Goal: Learn about a topic

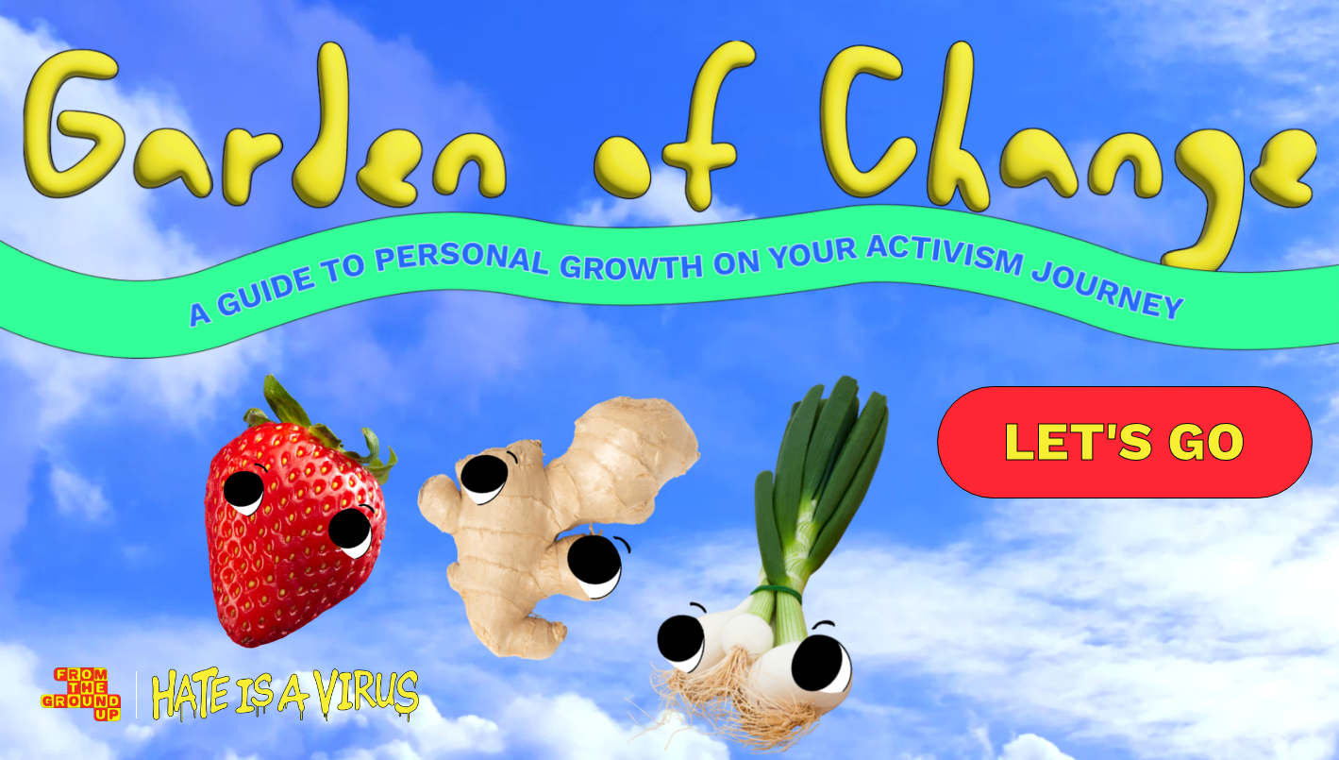
scroll to position [39, 0]
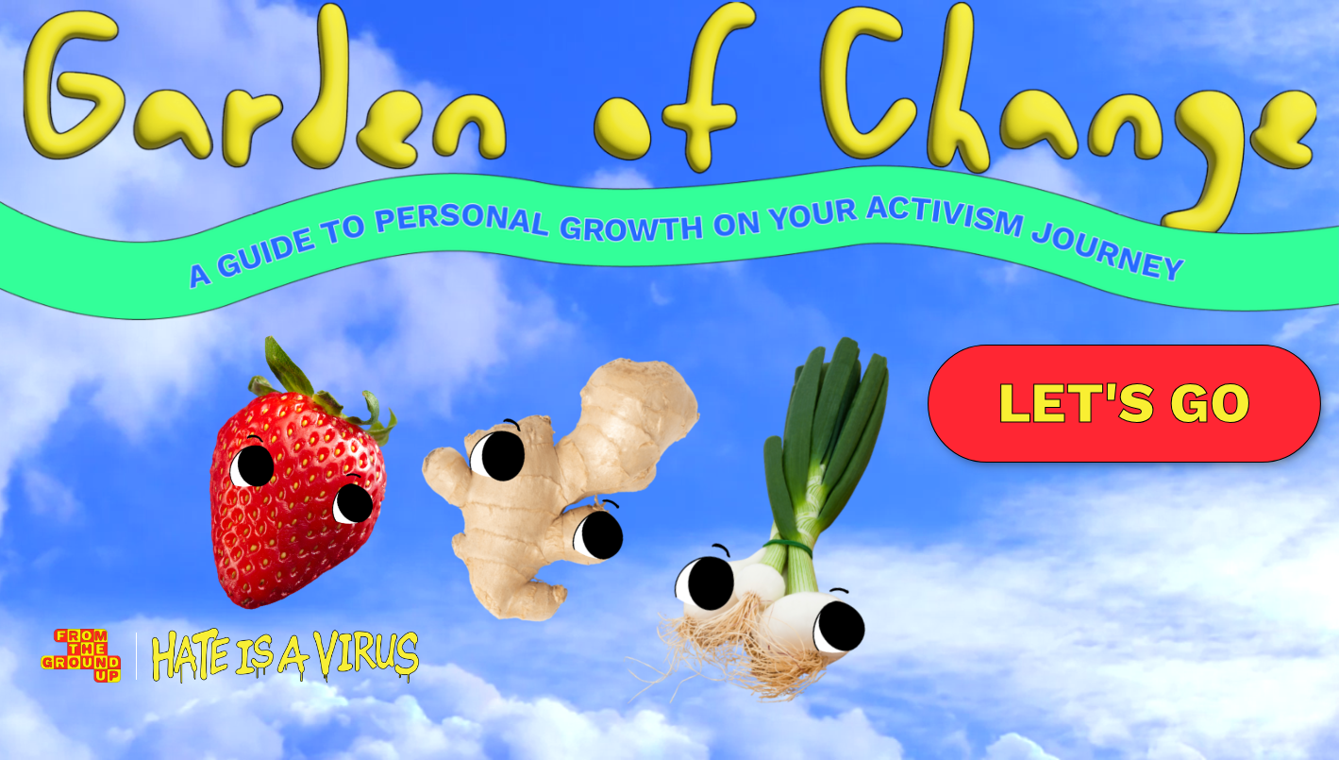
click at [1118, 396] on link "LET'S GO" at bounding box center [1125, 403] width 394 height 118
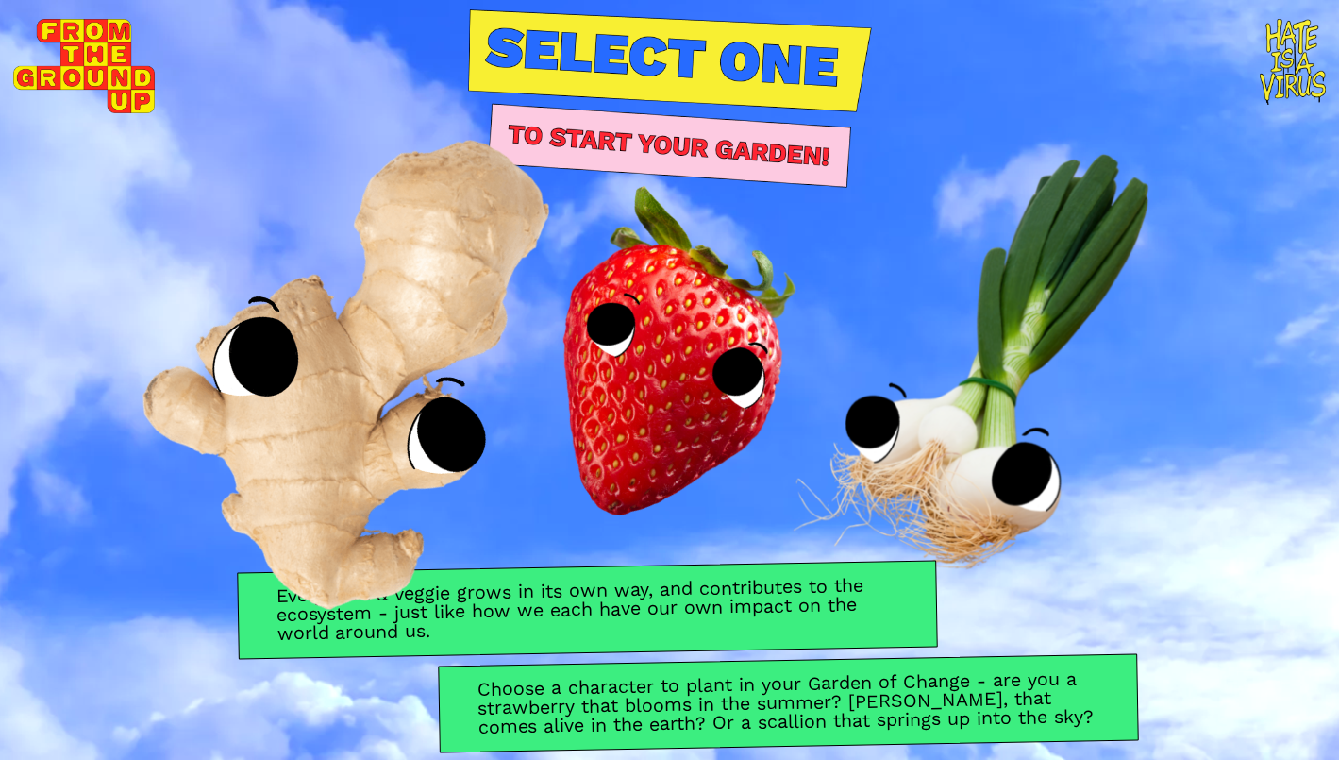
click at [335, 432] on img at bounding box center [368, 340] width 667 height 692
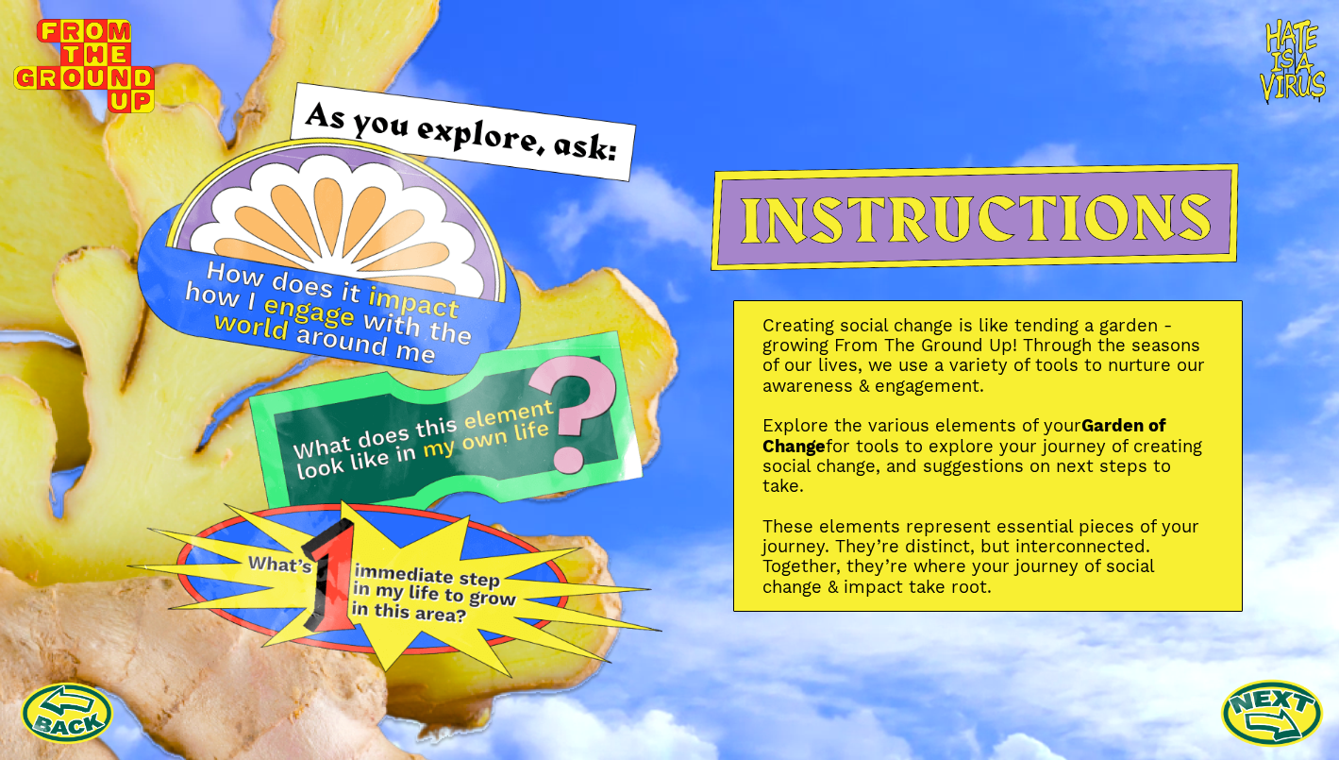
click at [1266, 711] on link at bounding box center [1272, 713] width 104 height 104
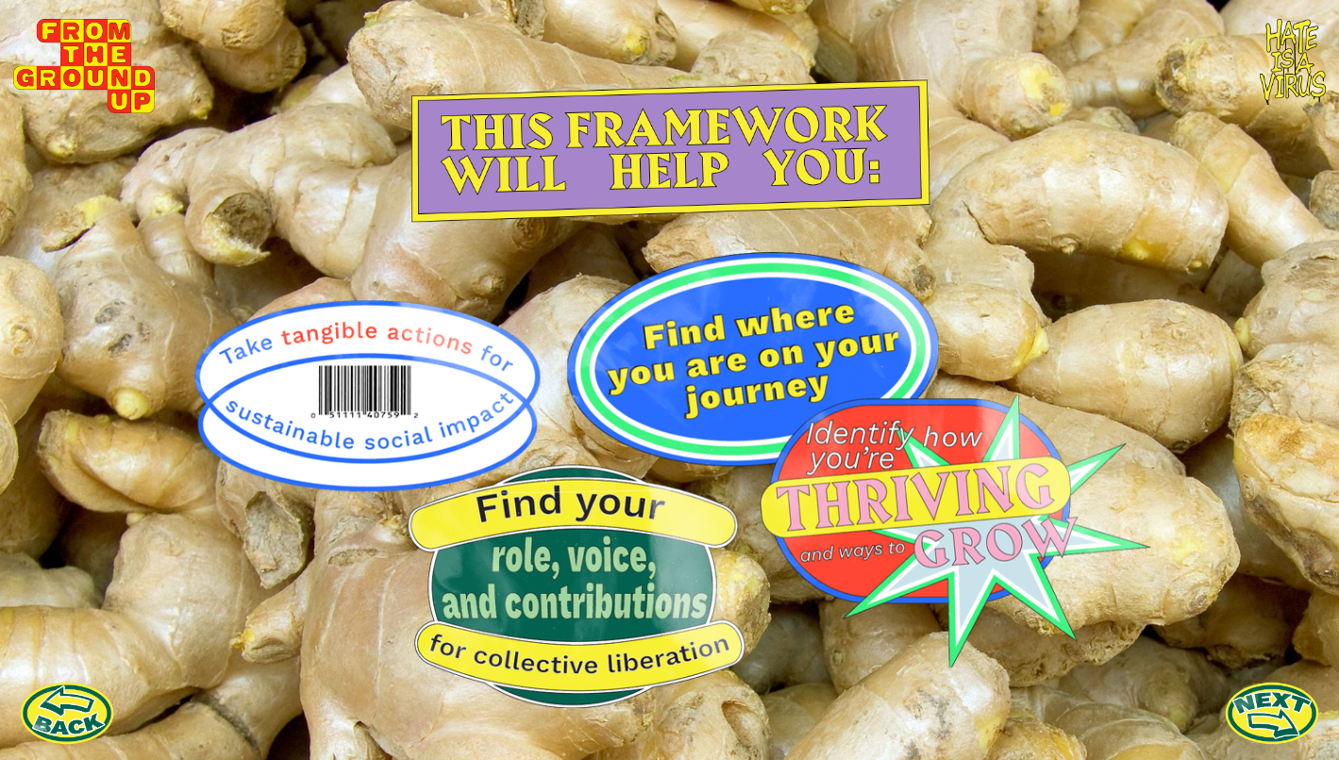
click at [1266, 711] on link at bounding box center [1272, 712] width 94 height 94
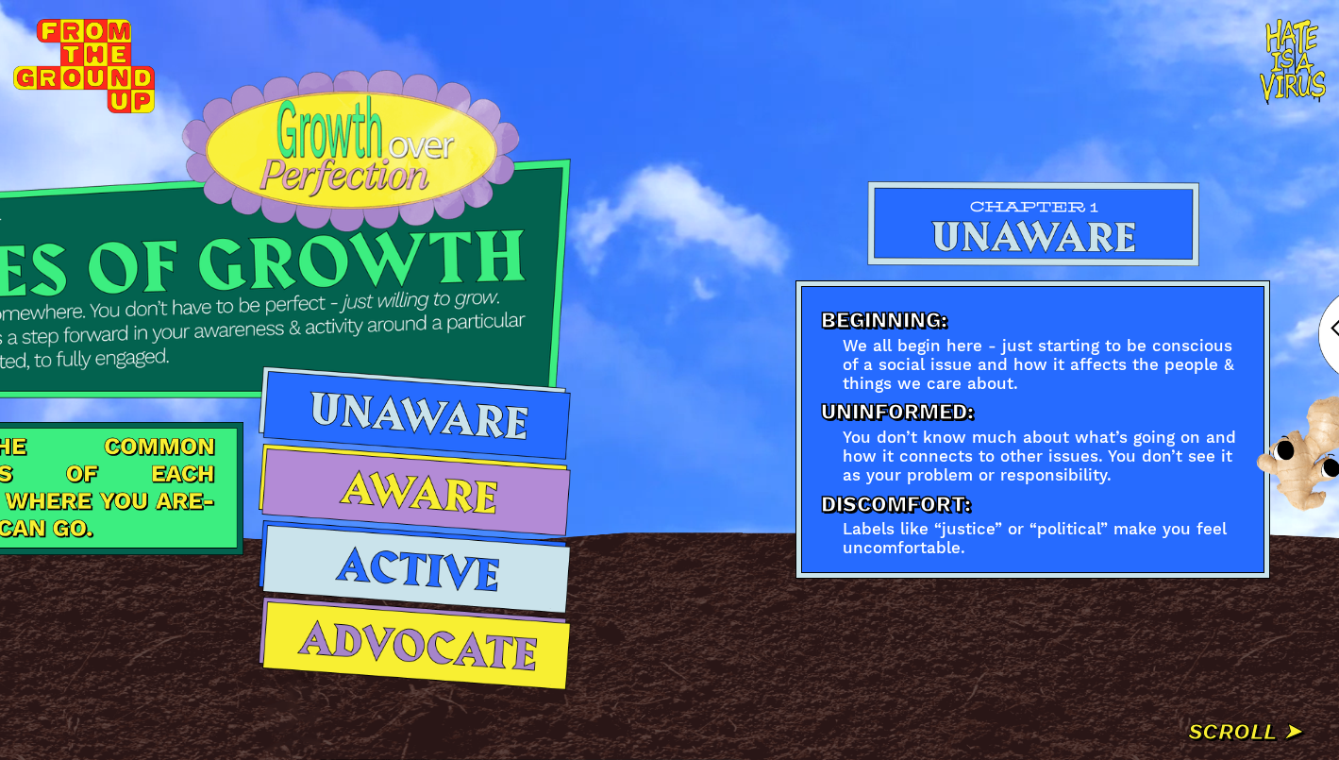
scroll to position [0, 398]
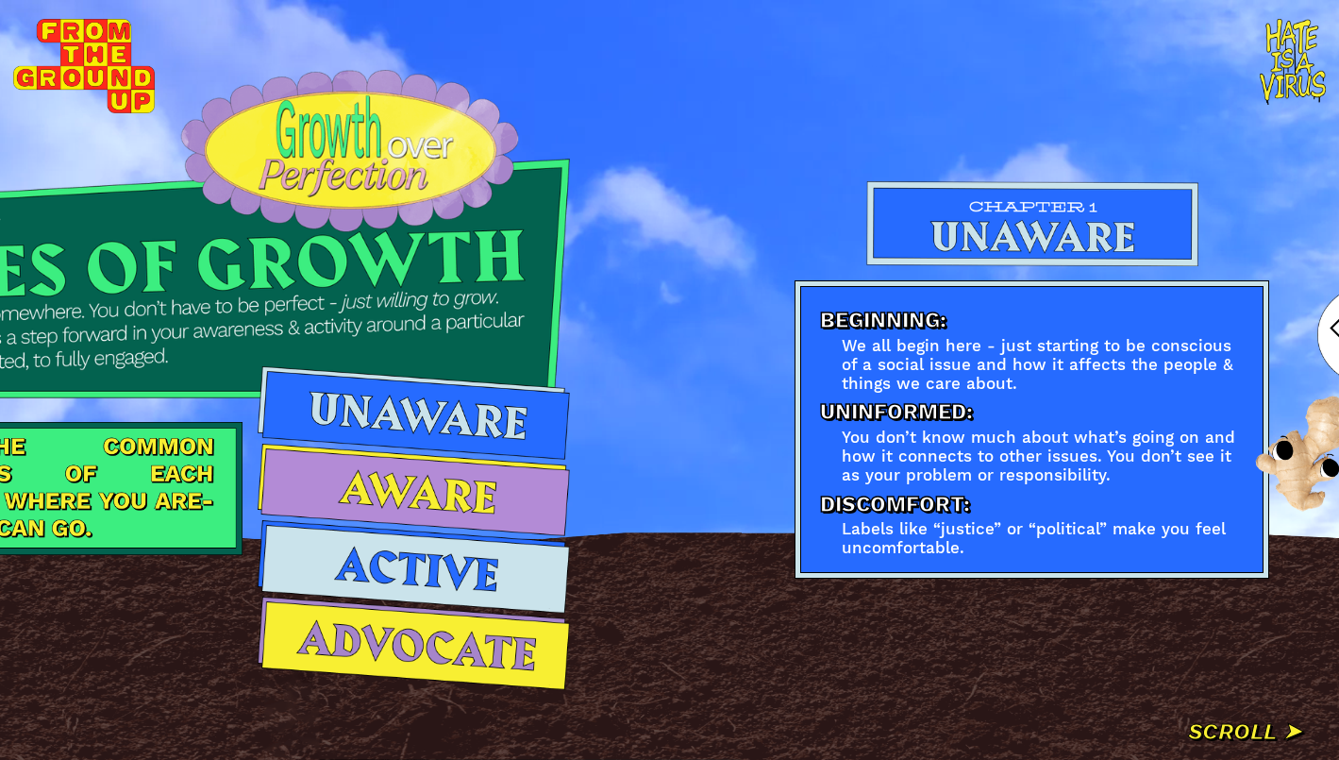
click at [358, 404] on img at bounding box center [414, 412] width 313 height 92
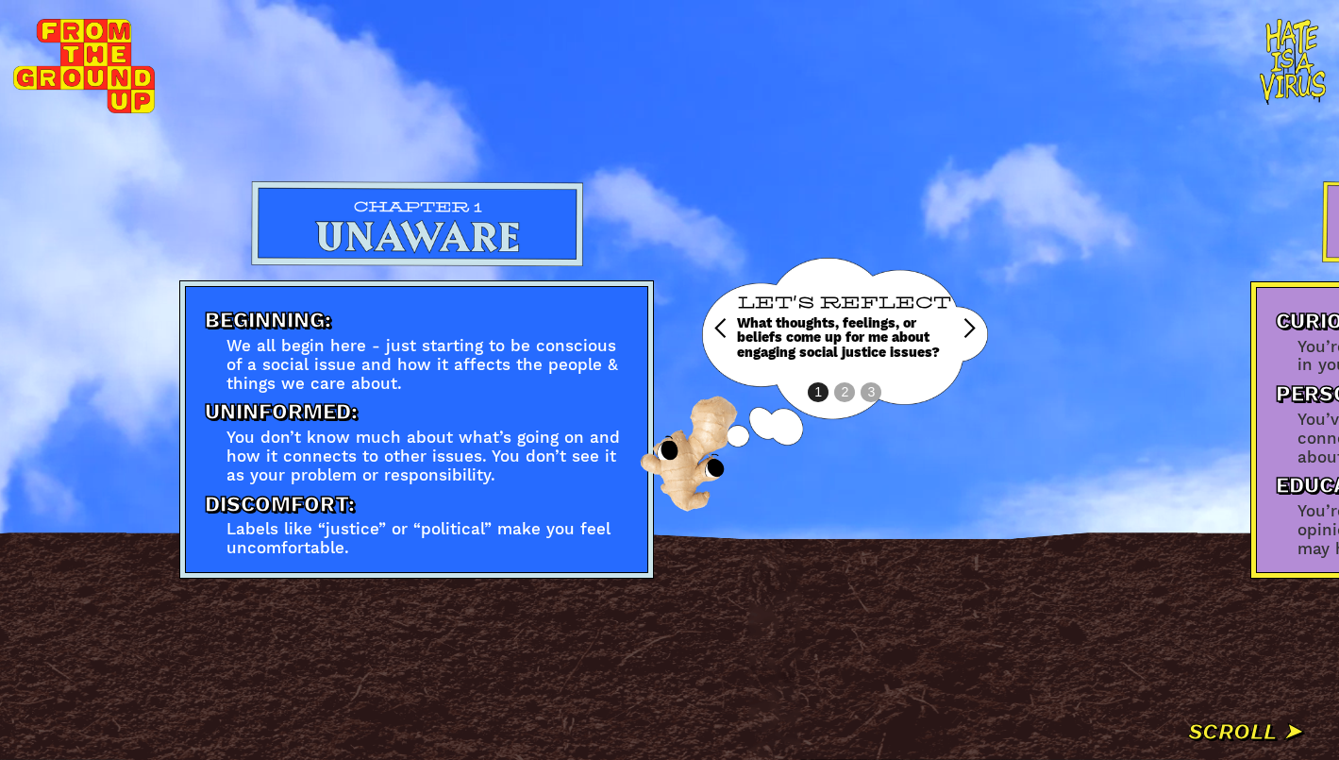
scroll to position [0, 1018]
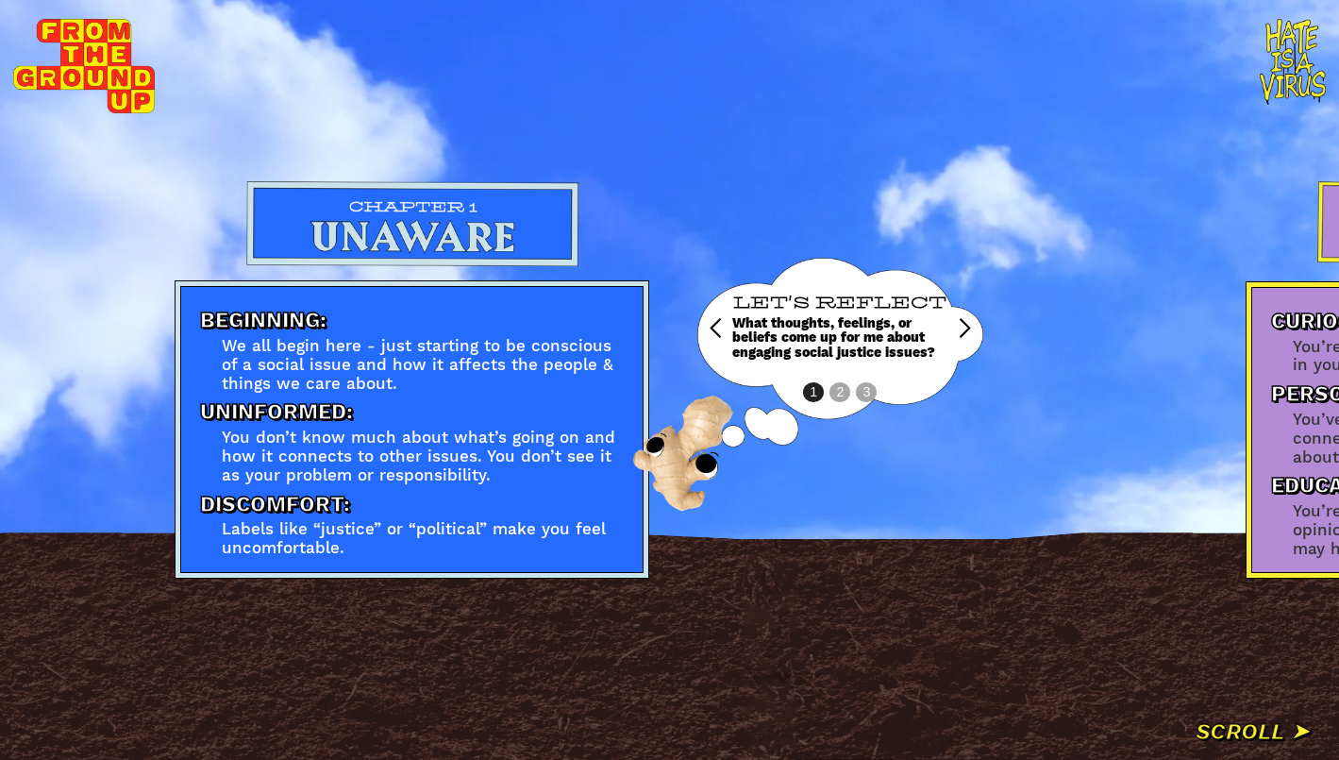
click at [968, 329] on div "next slide" at bounding box center [964, 328] width 23 height 23
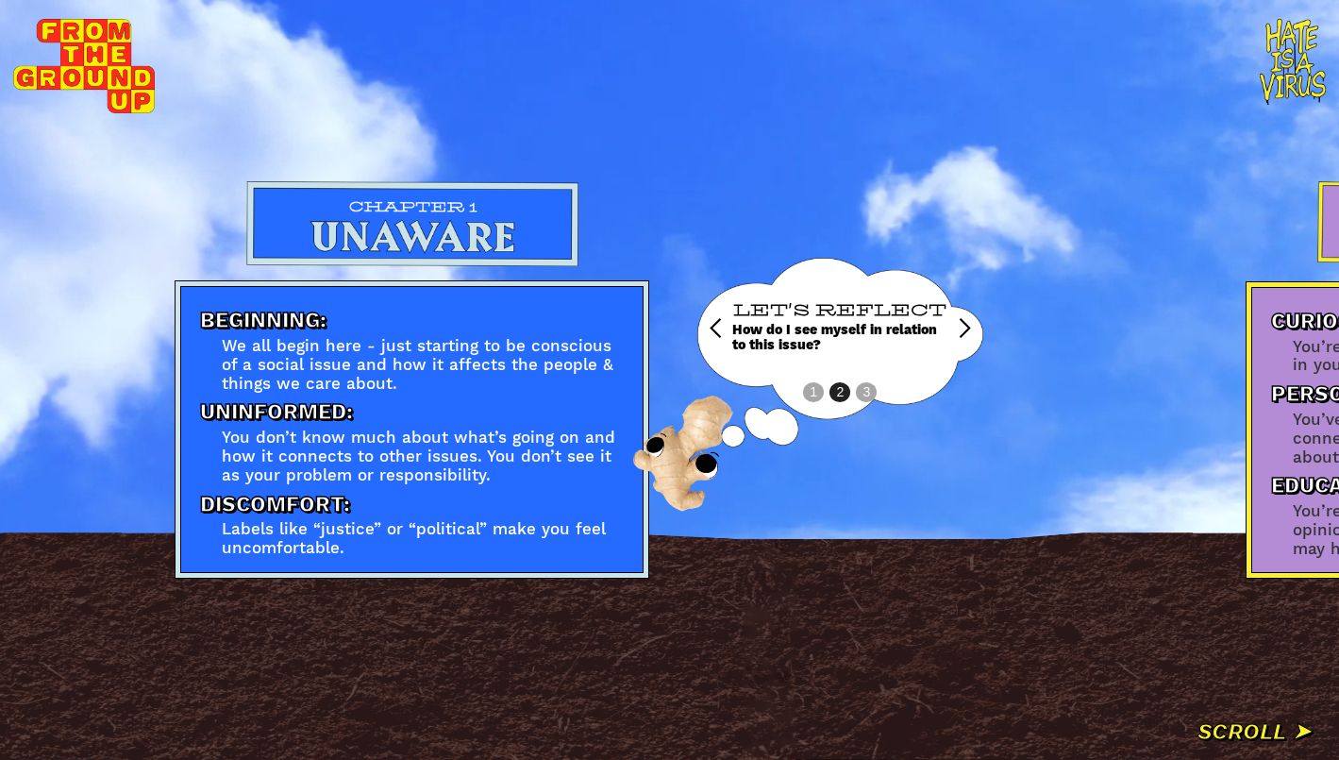
scroll to position [0, 1013]
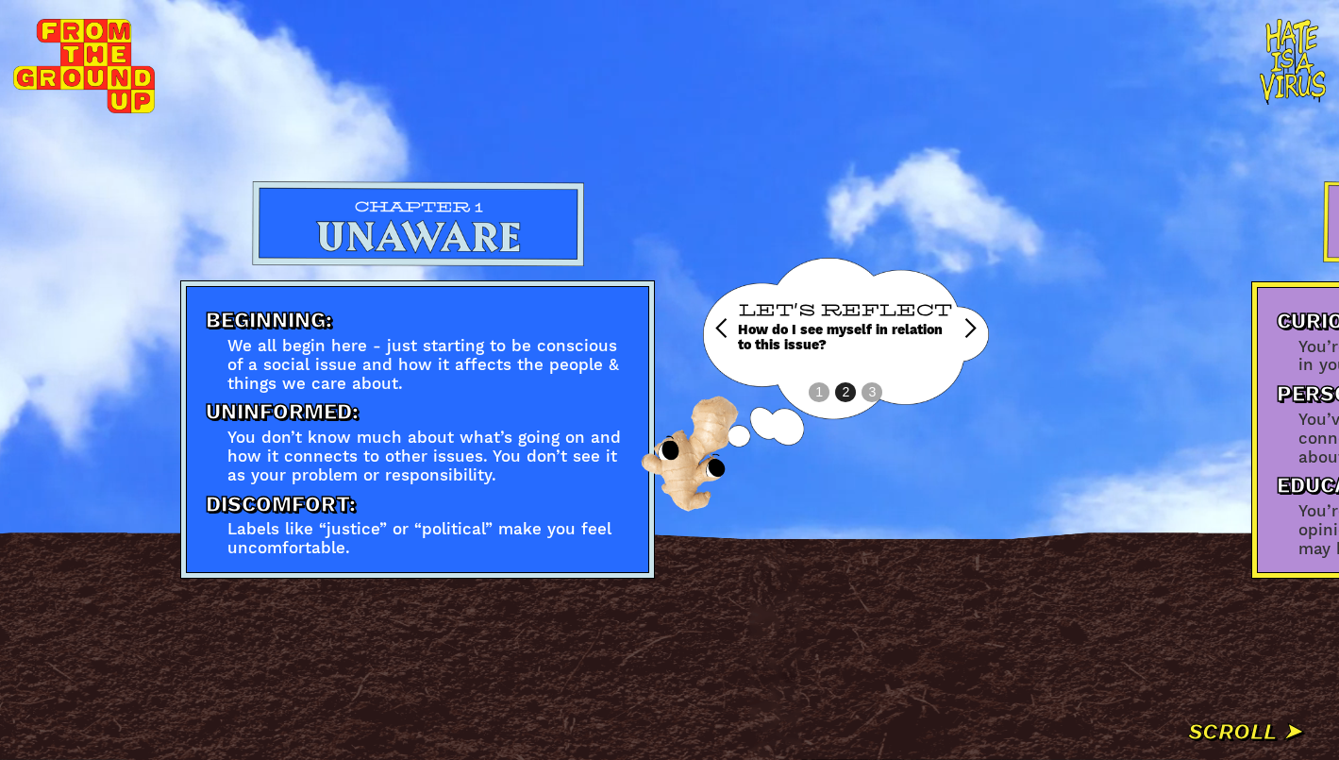
click at [968, 329] on div "next slide" at bounding box center [970, 328] width 23 height 23
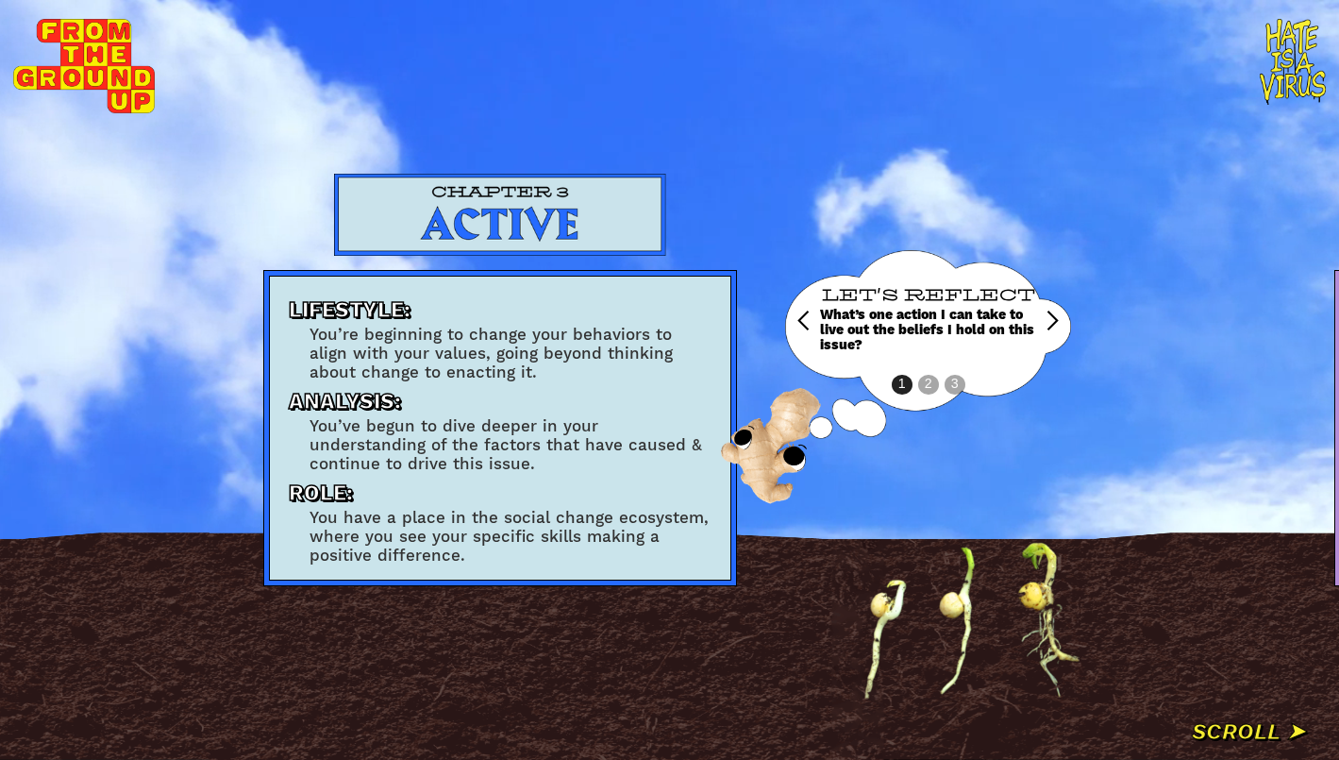
scroll to position [0, 3125]
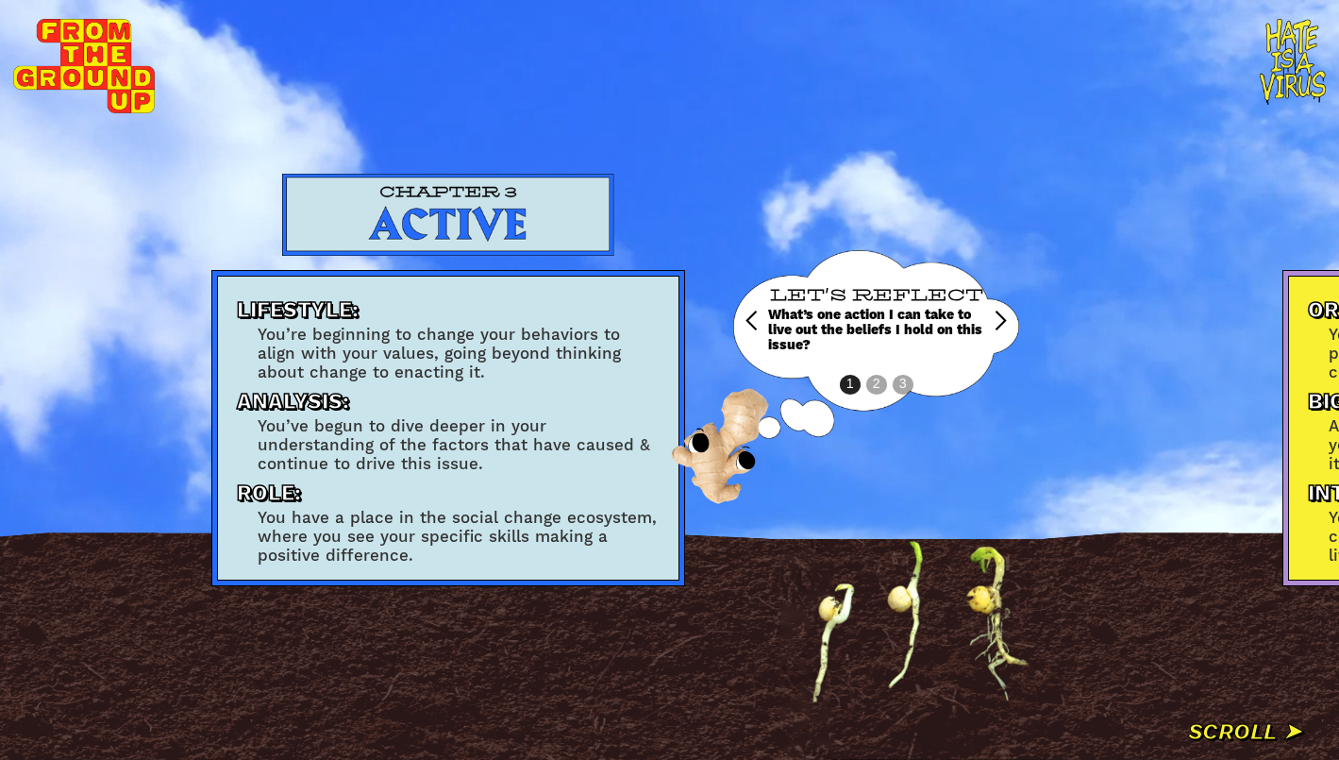
click at [997, 324] on div "next slide" at bounding box center [1000, 321] width 23 height 23
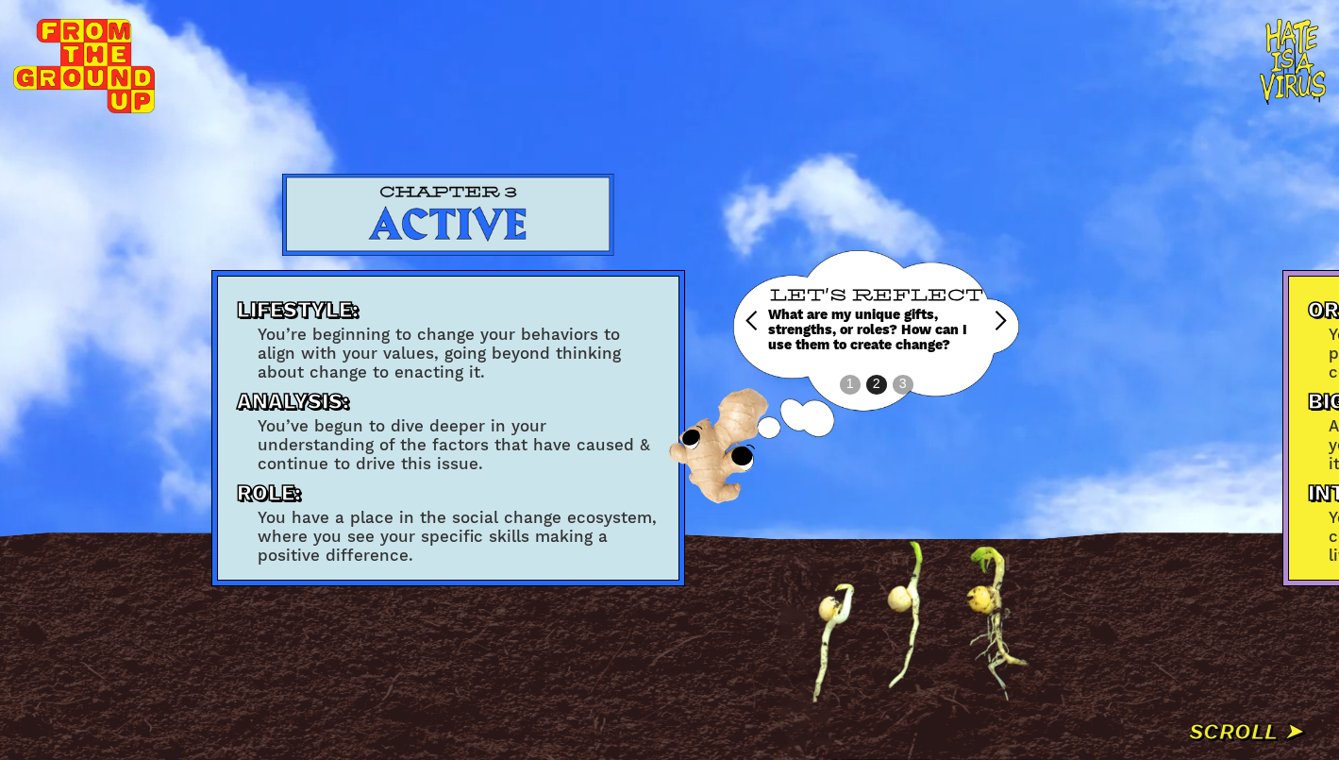
click at [997, 324] on div "next slide" at bounding box center [1000, 321] width 23 height 23
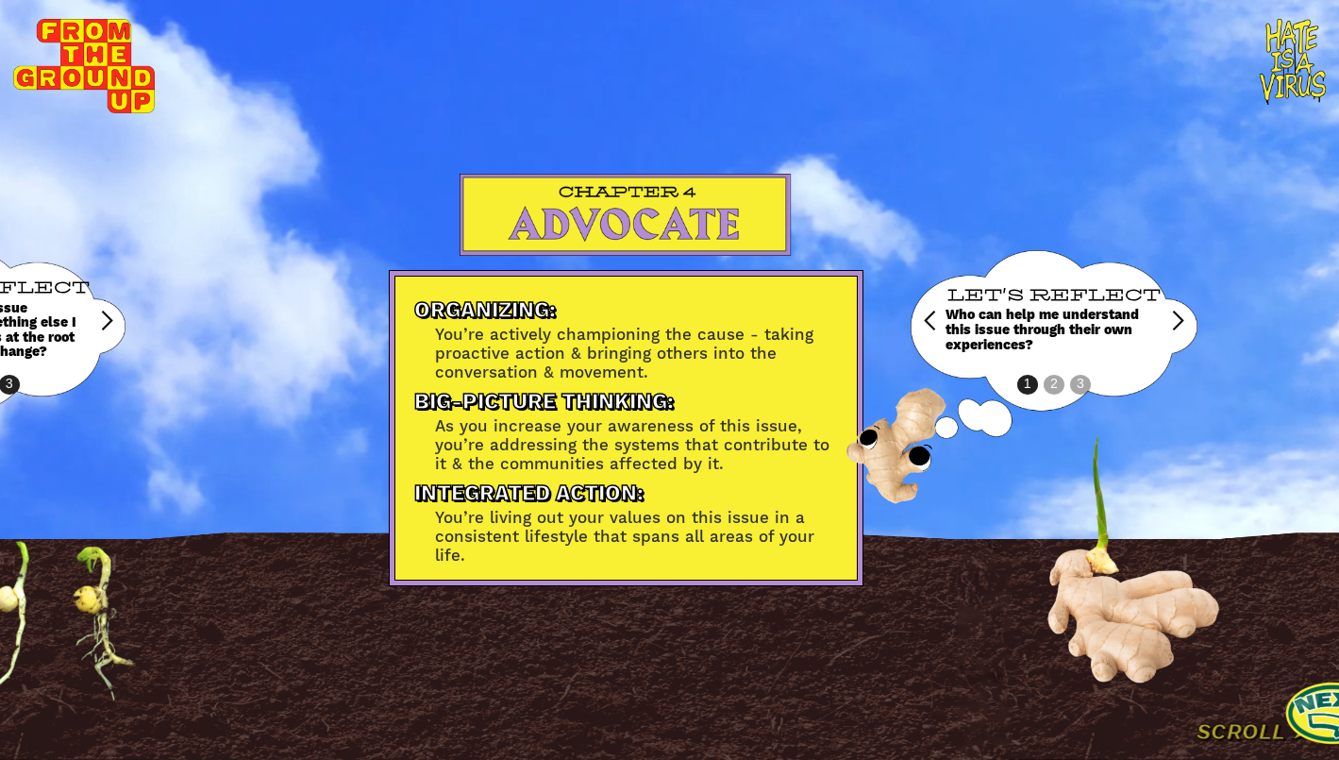
scroll to position [0, 4086]
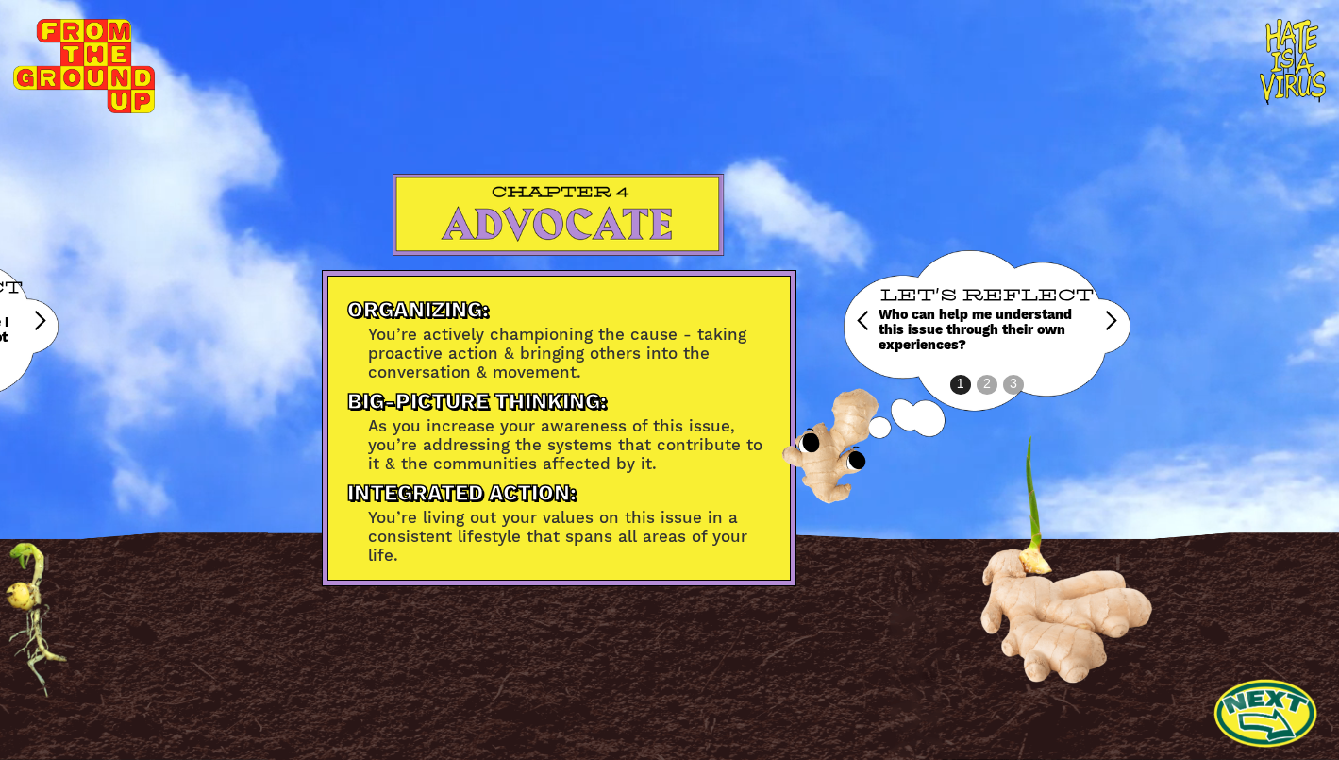
click at [1261, 711] on link at bounding box center [1266, 713] width 104 height 104
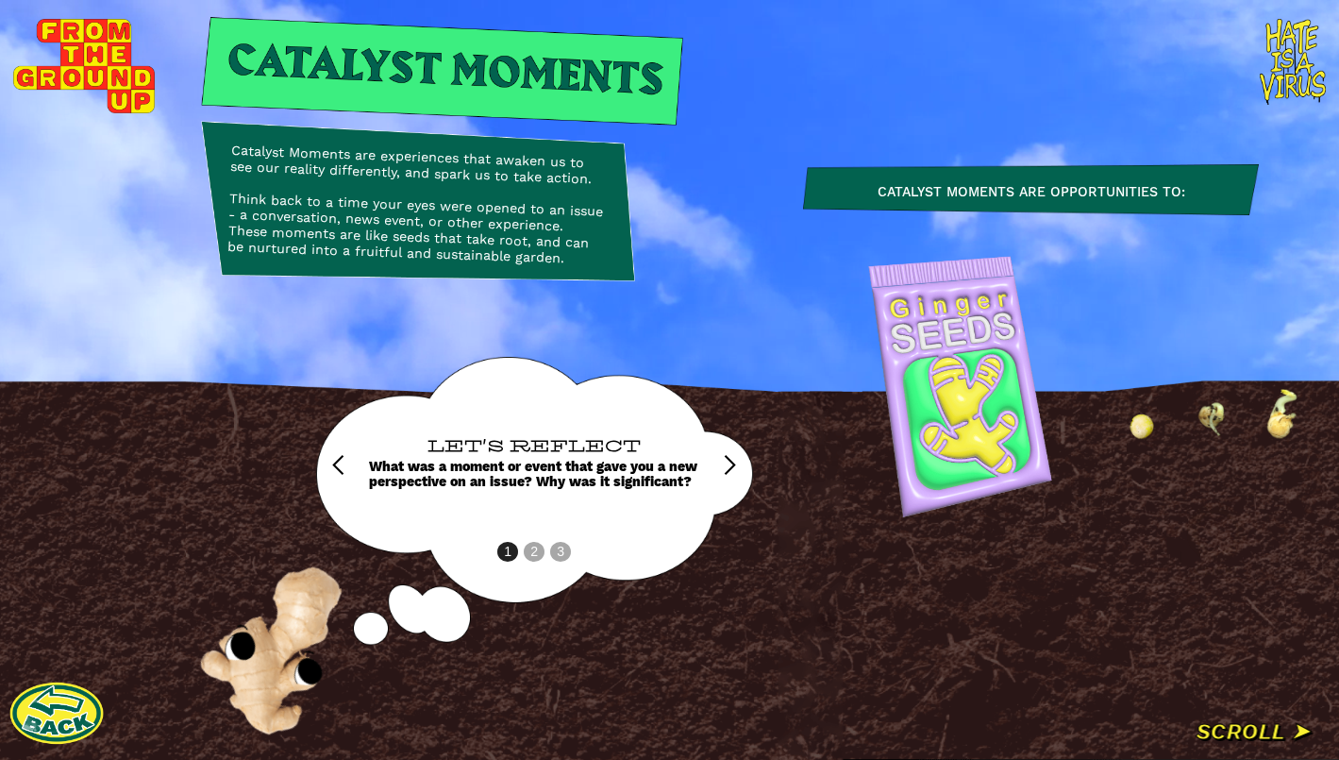
click at [1209, 532] on img at bounding box center [1216, 532] width 94 height 94
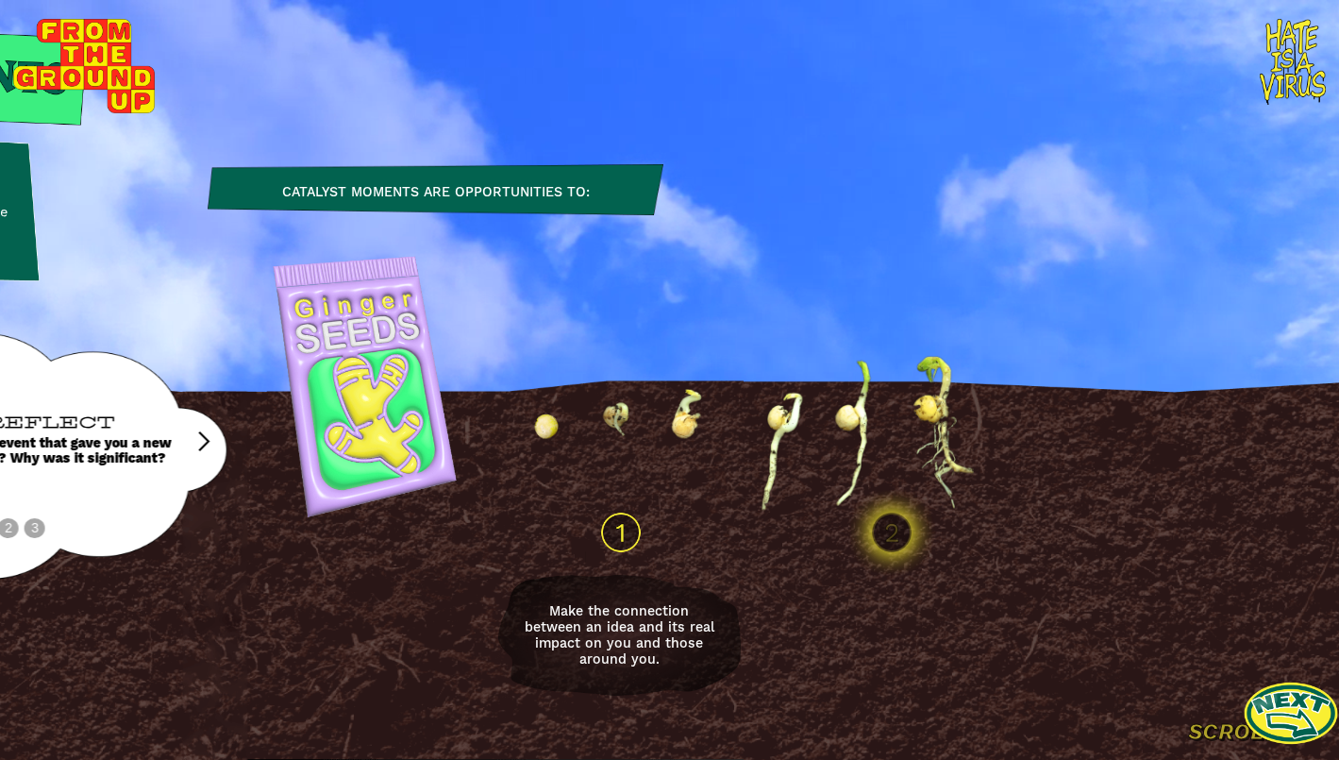
scroll to position [0, 604]
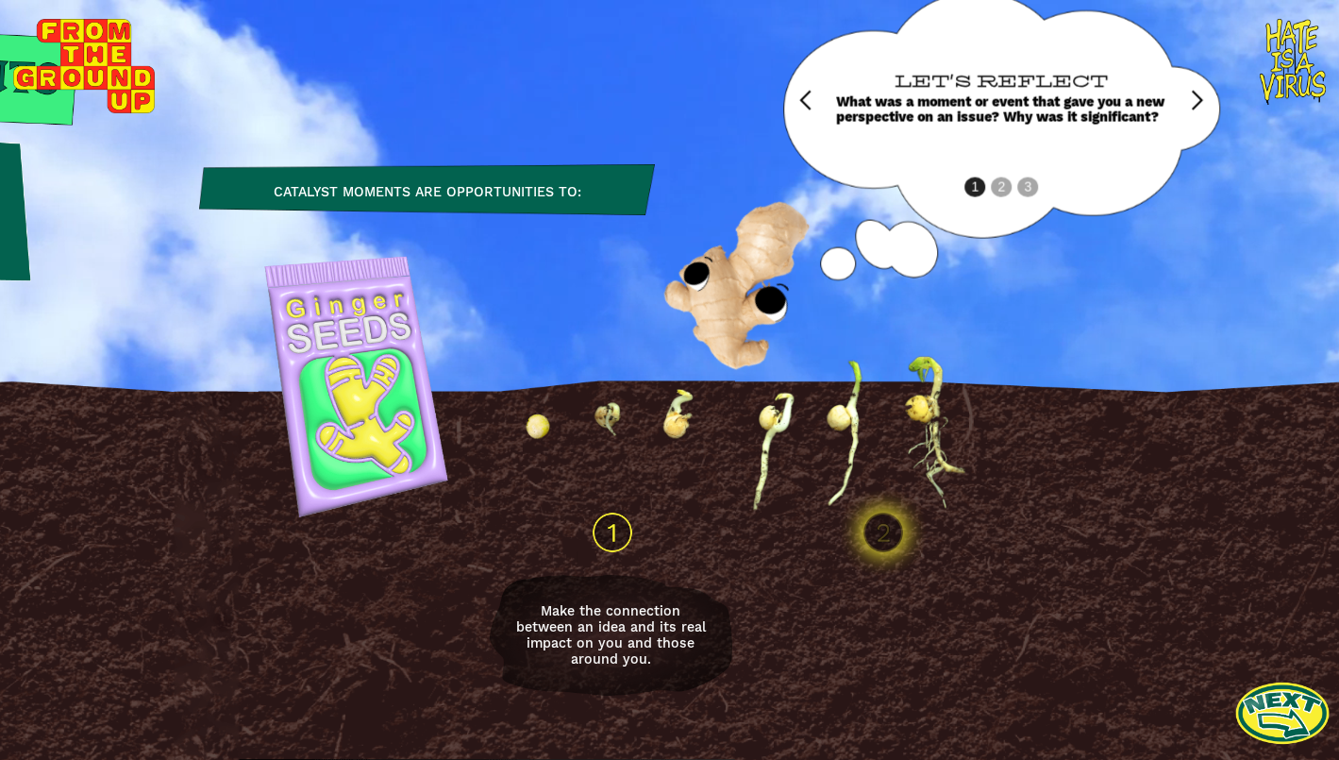
click at [889, 534] on img at bounding box center [883, 532] width 94 height 94
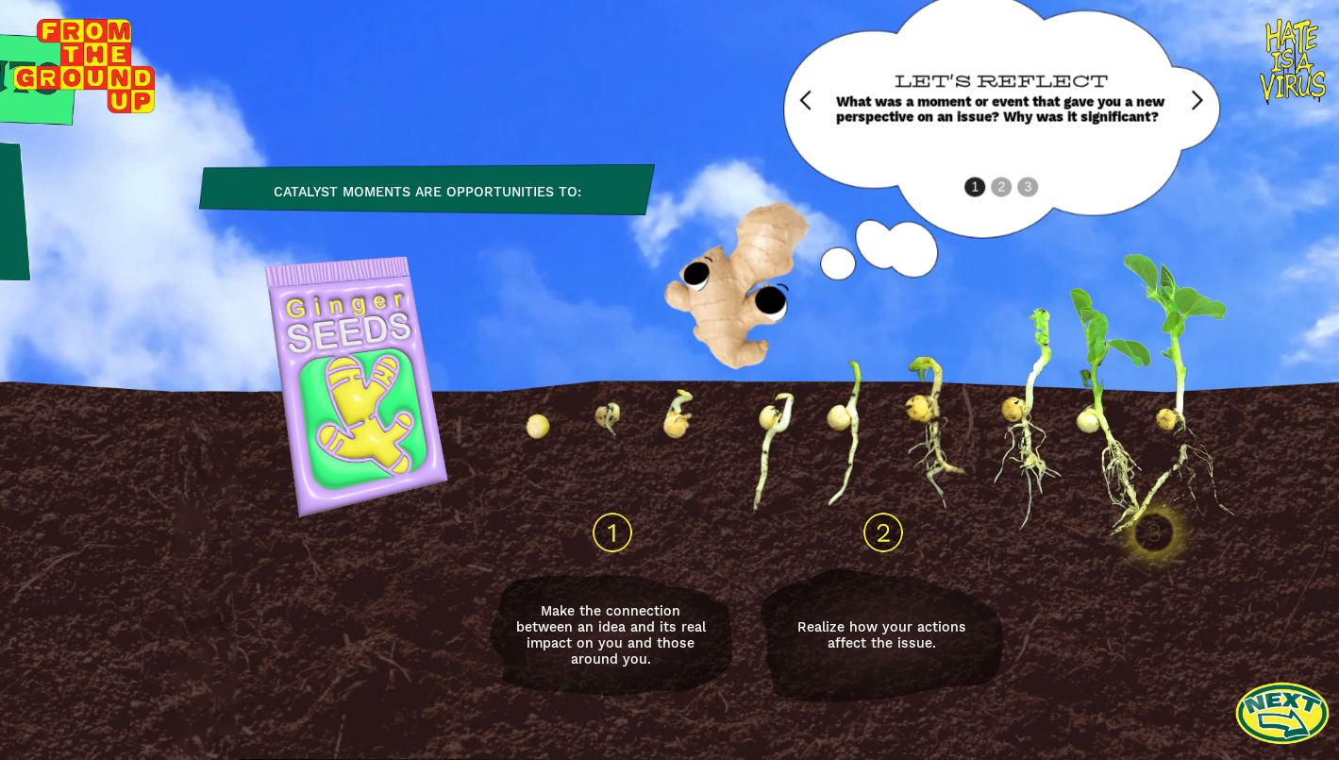
click at [1174, 544] on img at bounding box center [1154, 532] width 94 height 94
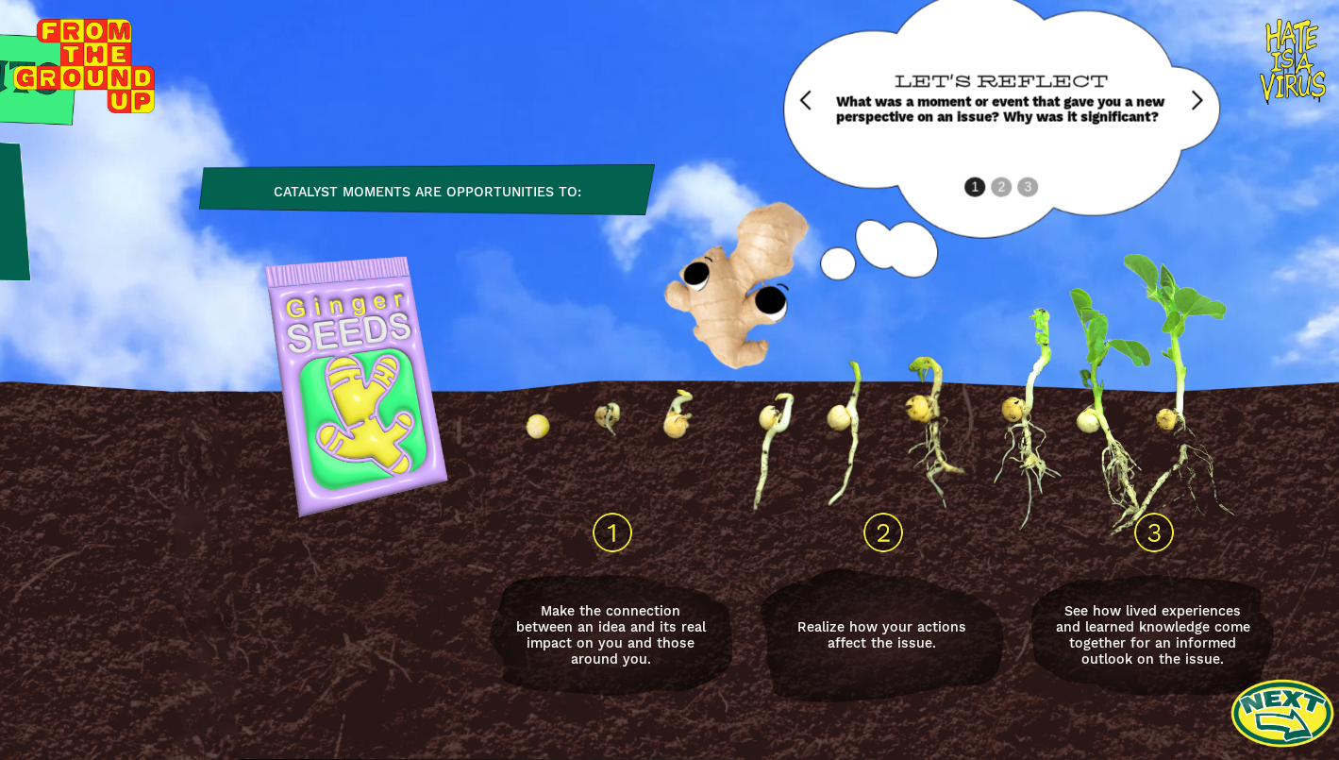
click at [1303, 719] on link at bounding box center [1283, 713] width 104 height 104
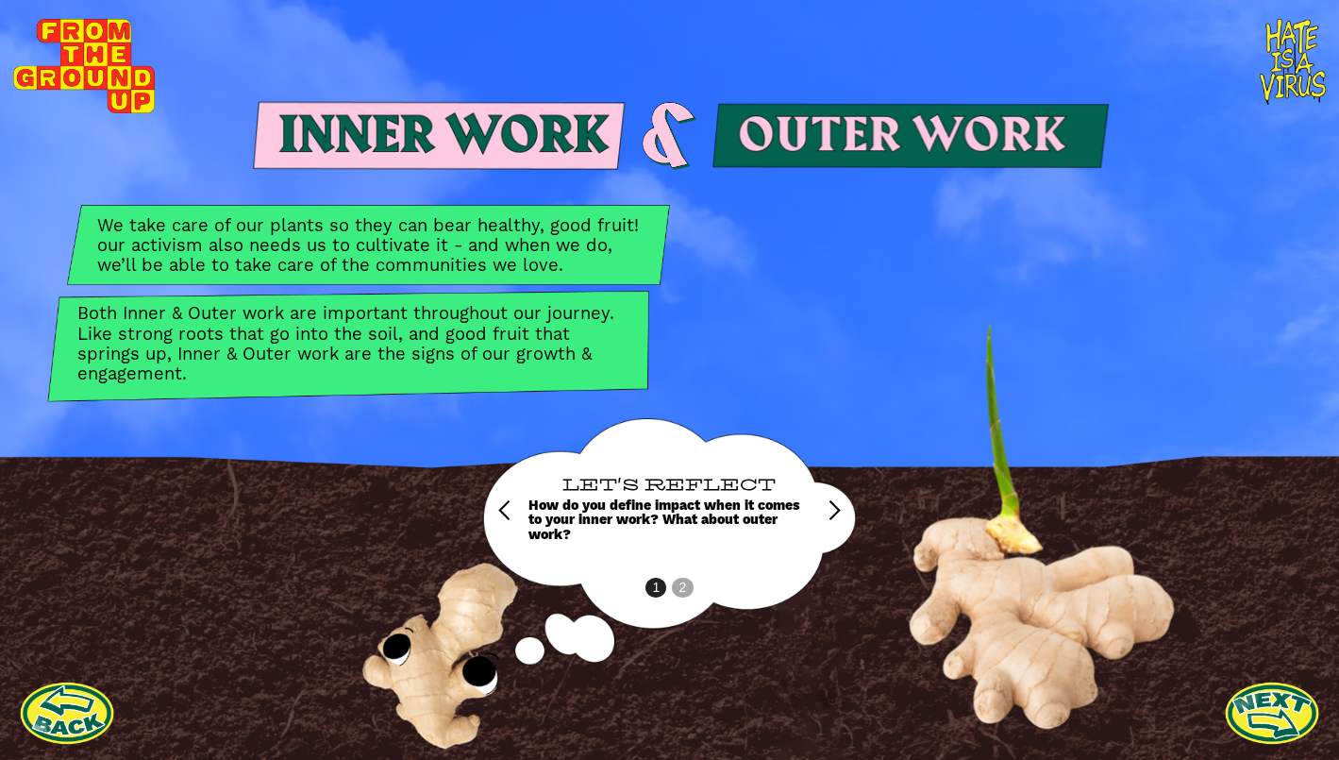
click at [832, 512] on div "next slide" at bounding box center [834, 510] width 23 height 23
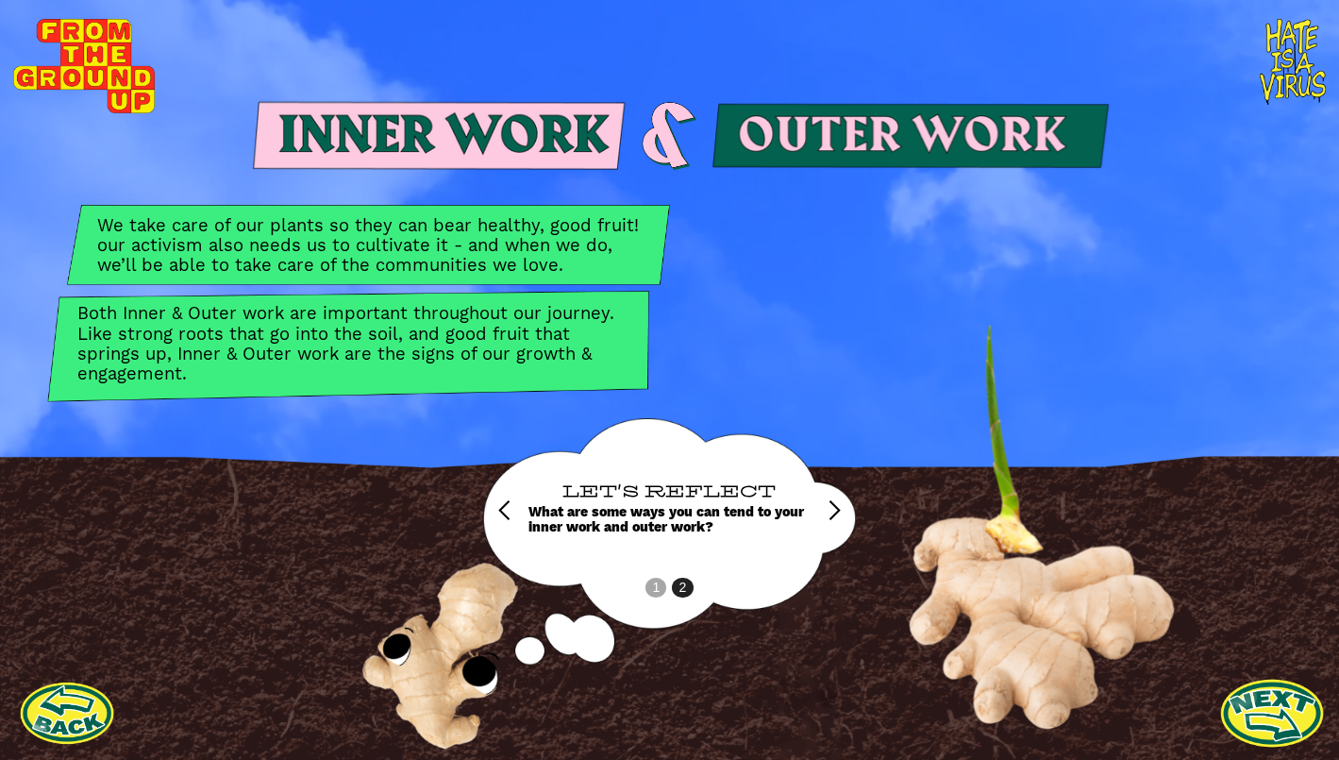
click at [1293, 714] on link at bounding box center [1272, 713] width 104 height 104
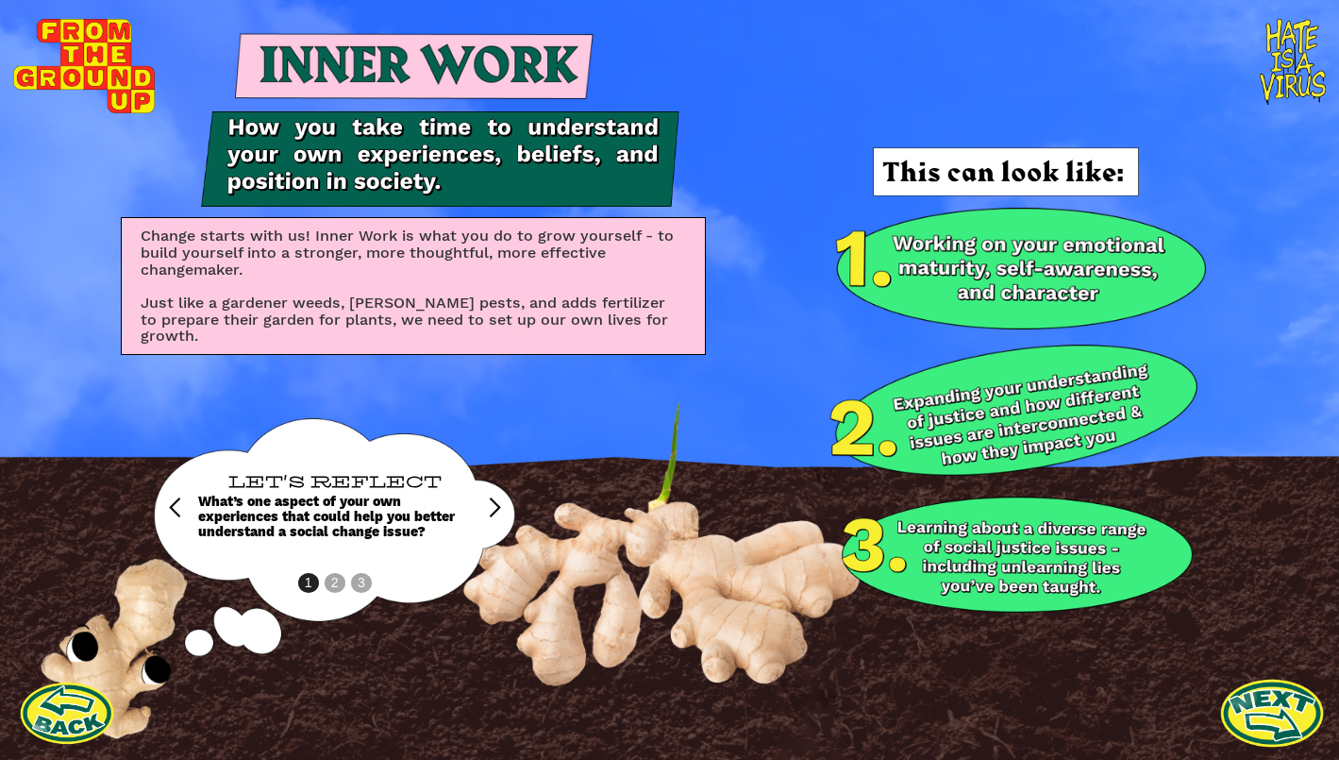
click at [1297, 704] on link at bounding box center [1272, 713] width 104 height 104
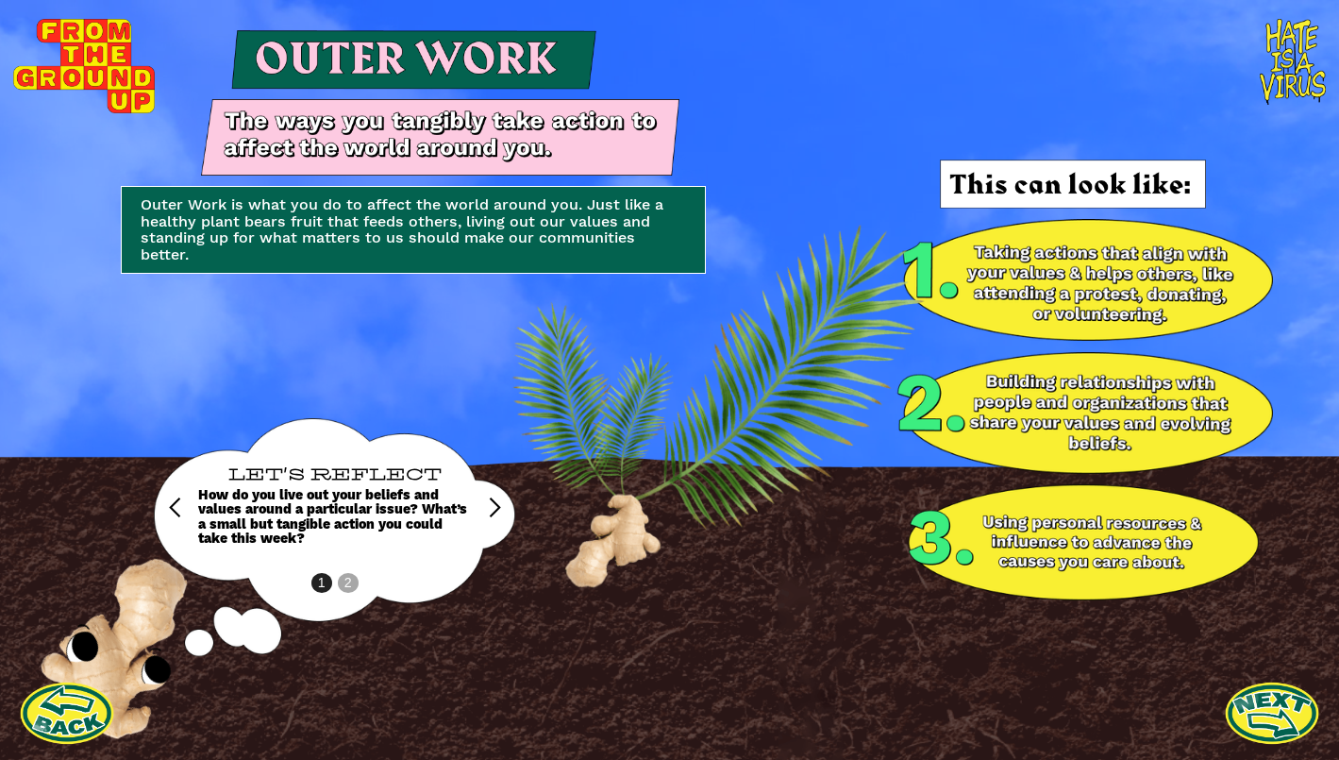
click at [1297, 704] on link at bounding box center [1272, 712] width 94 height 94
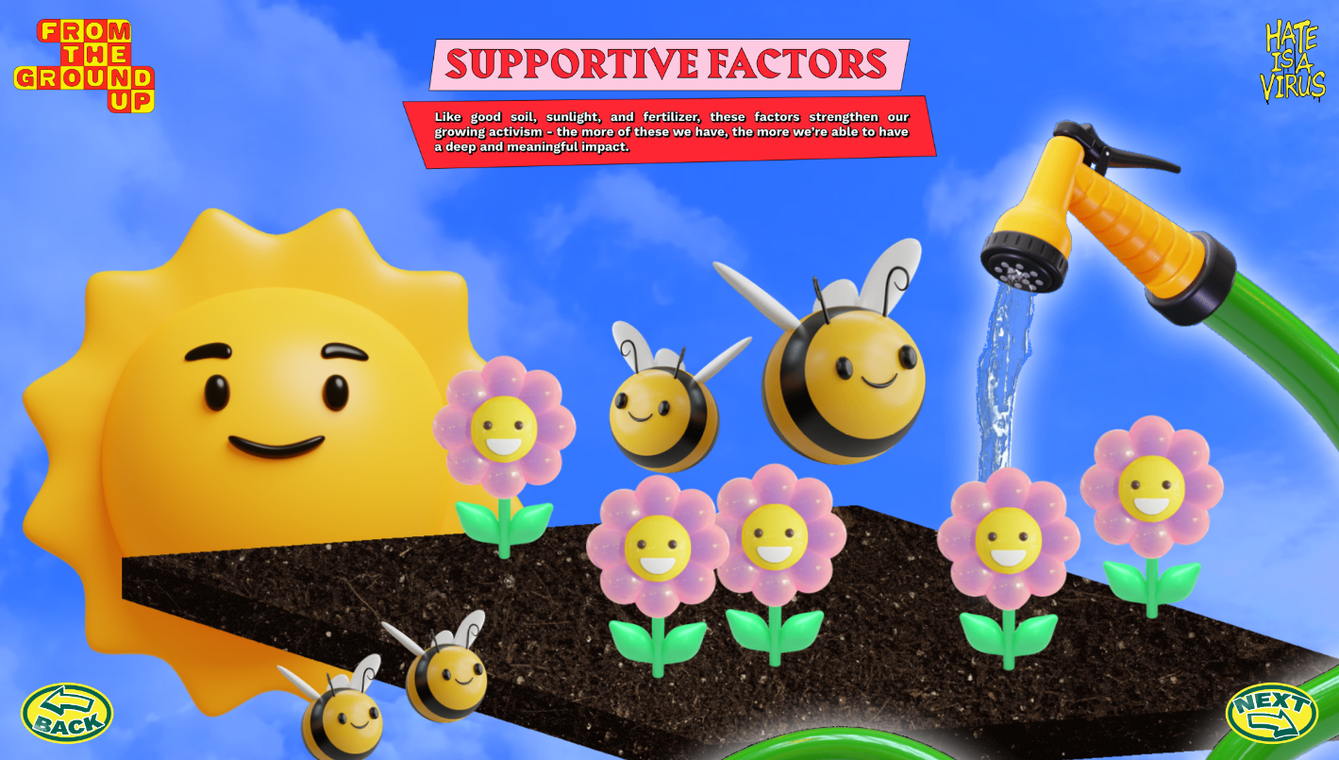
click at [1297, 704] on link at bounding box center [1272, 712] width 94 height 94
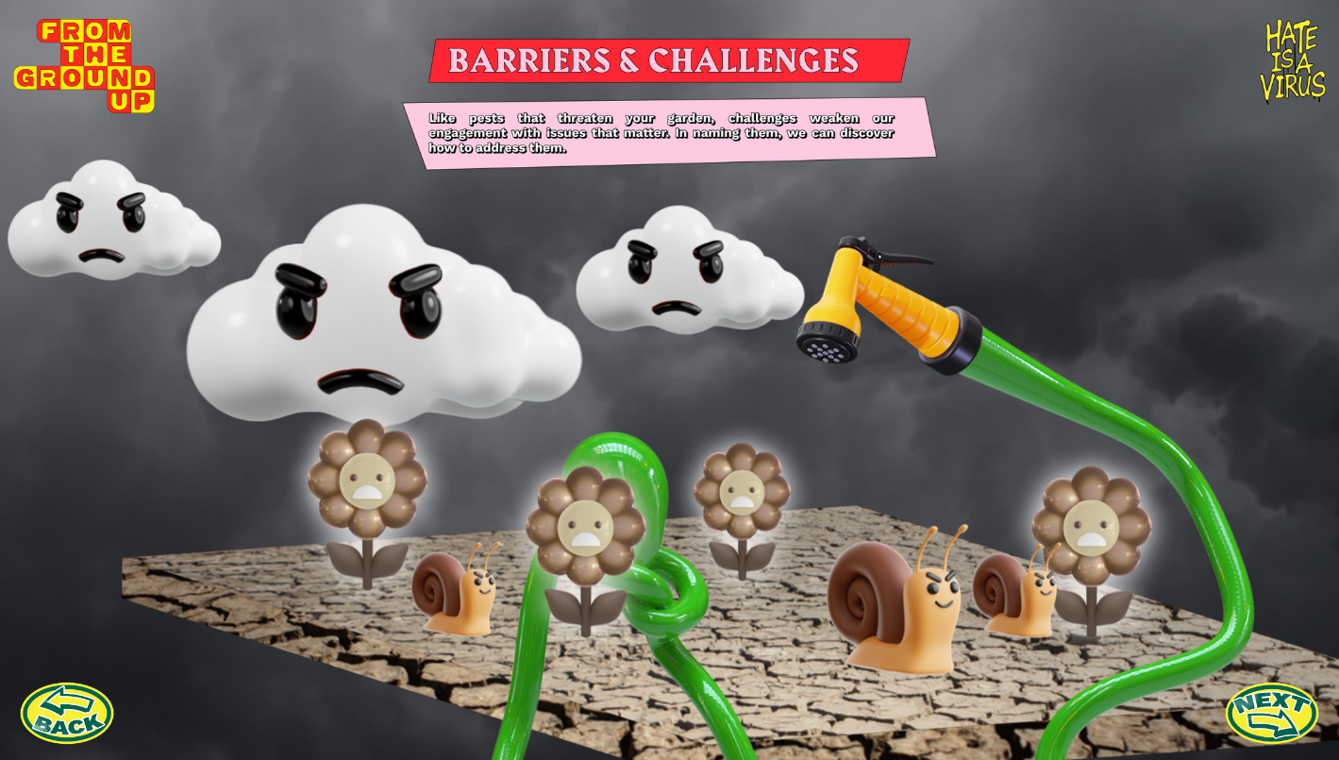
click at [1297, 704] on link at bounding box center [1272, 712] width 94 height 94
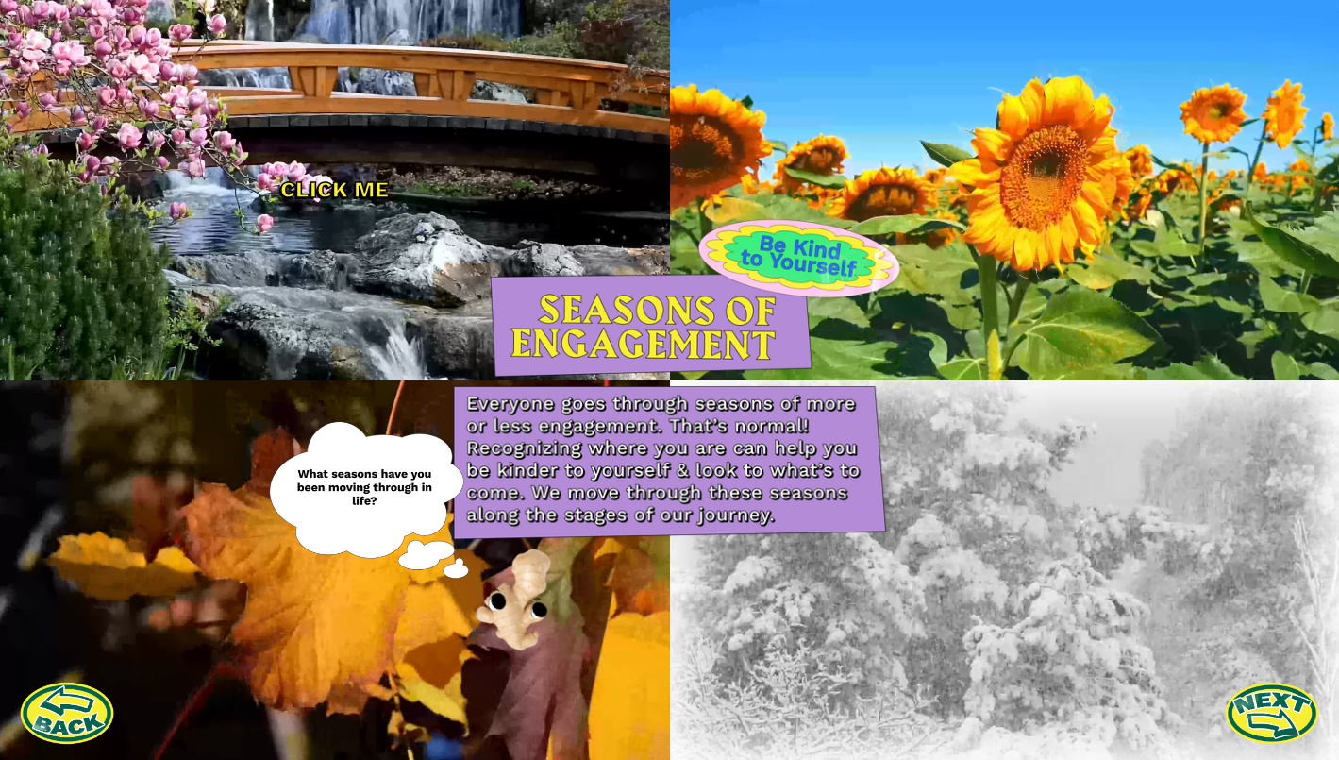
click at [1297, 704] on link at bounding box center [1272, 712] width 94 height 94
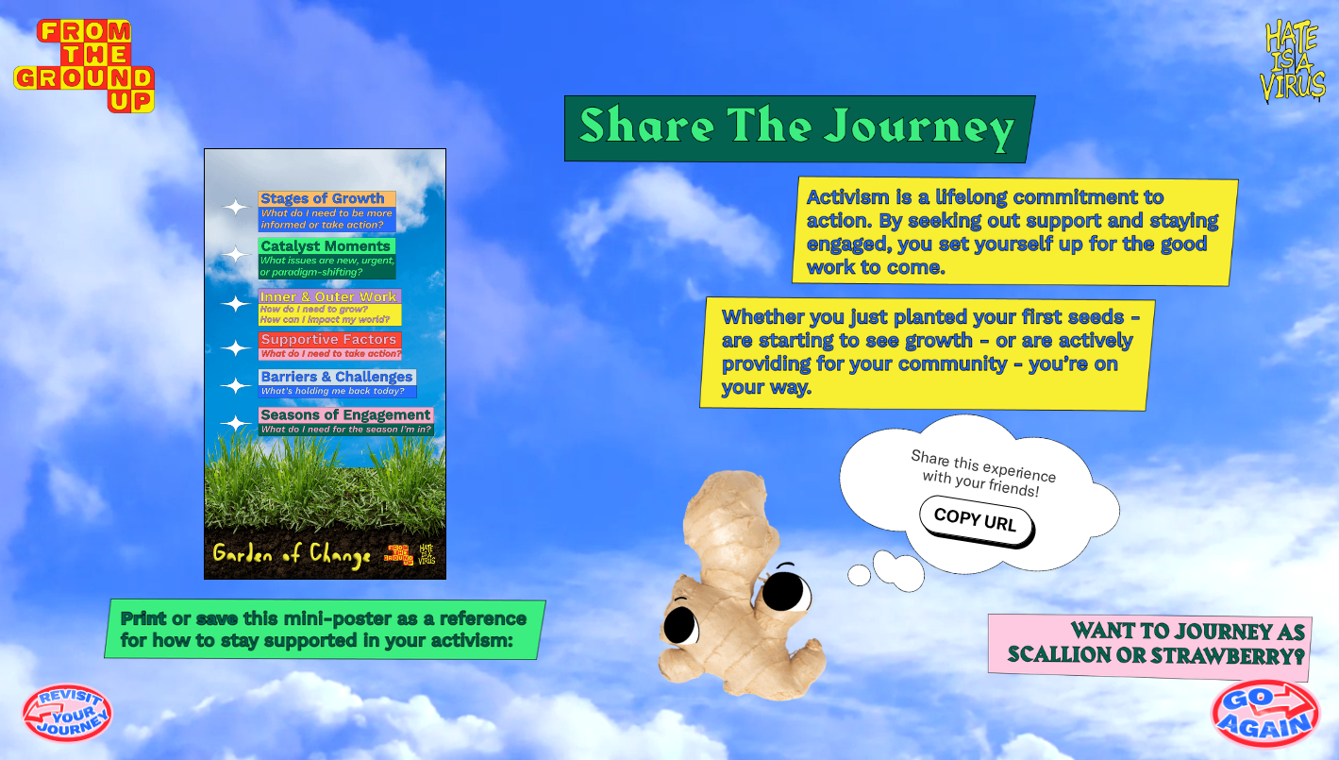
click at [1268, 716] on link at bounding box center [1265, 712] width 113 height 113
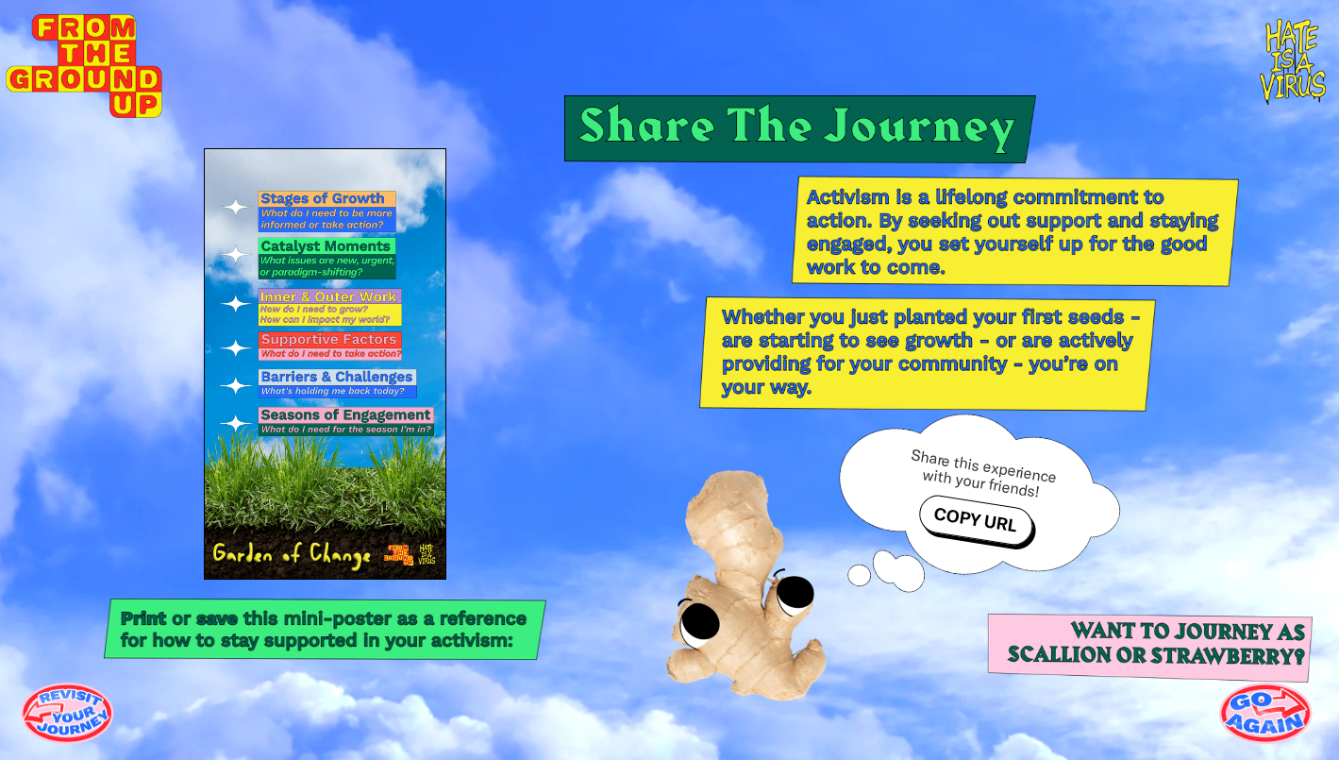
click at [74, 46] on img at bounding box center [85, 66] width 156 height 104
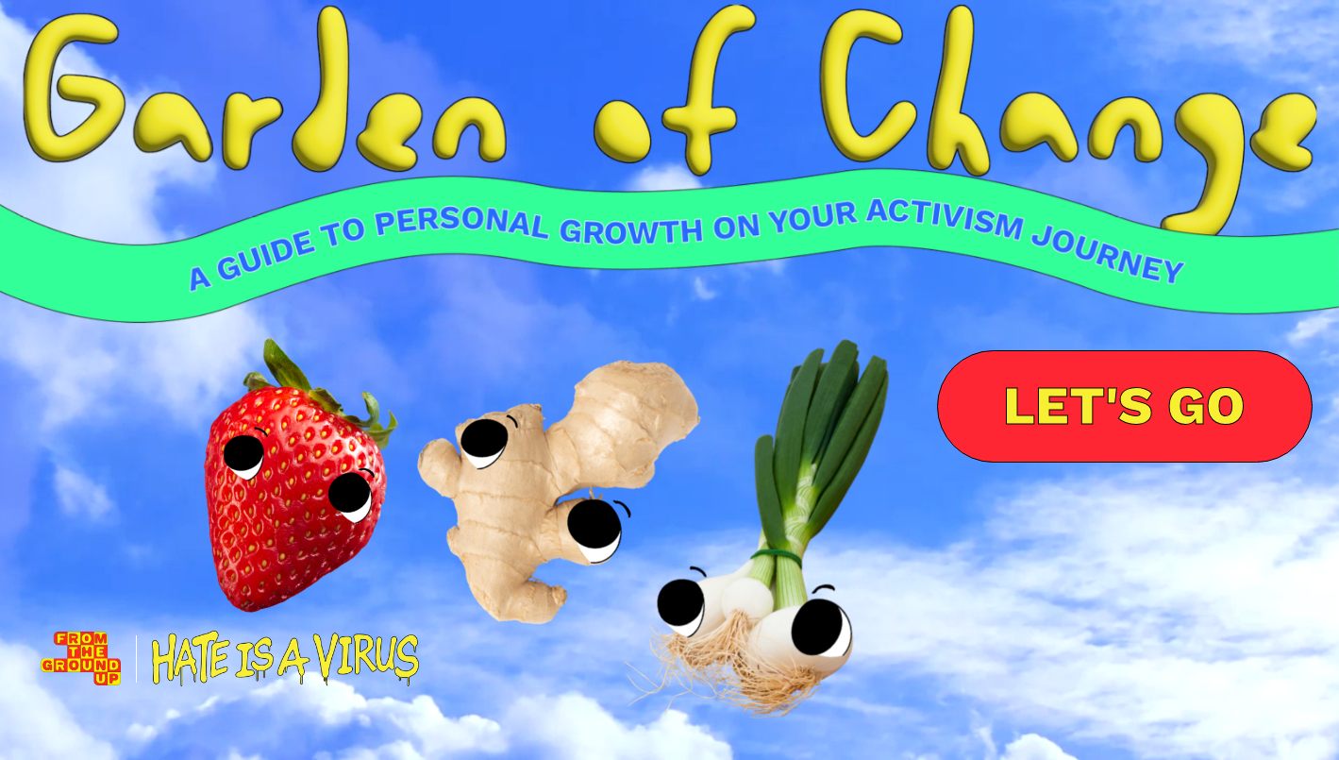
scroll to position [39, 0]
